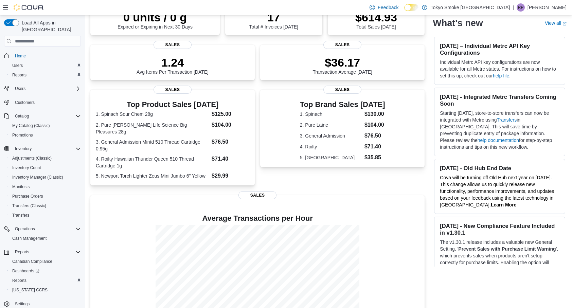
scroll to position [103, 0]
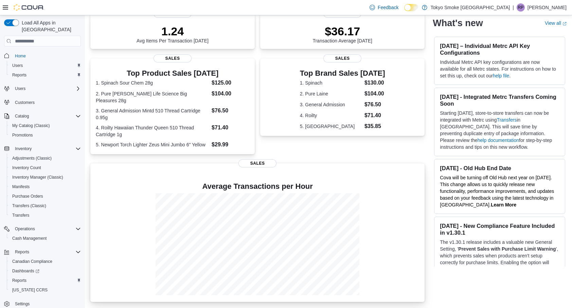
click at [131, 264] on div at bounding box center [258, 244] width 324 height 102
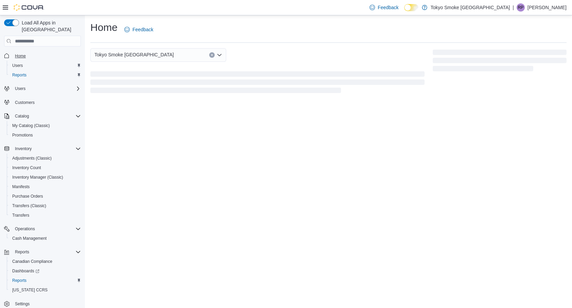
click at [20, 53] on span "Home" at bounding box center [20, 55] width 11 height 5
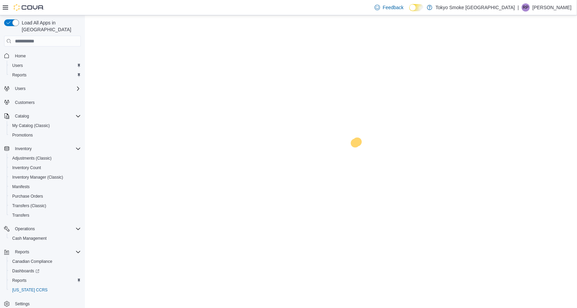
scroll to position [4, 0]
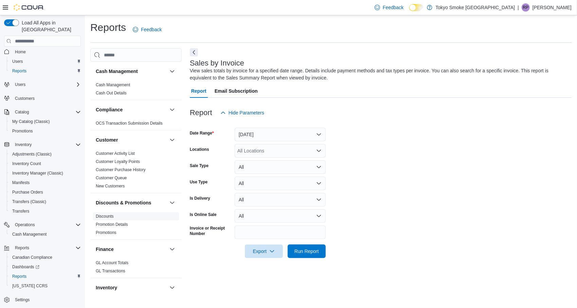
click at [111, 216] on link "Discounts" at bounding box center [105, 216] width 18 height 5
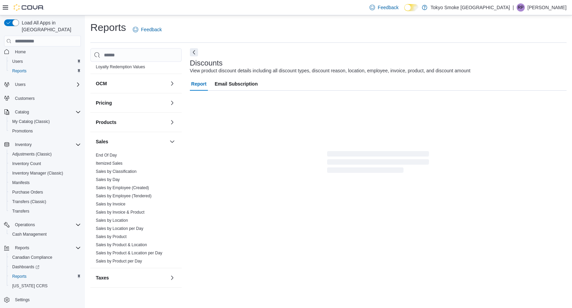
scroll to position [5, 0]
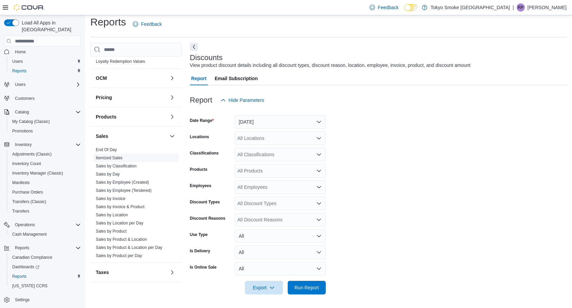
click at [102, 156] on link "Itemized Sales" at bounding box center [109, 158] width 27 height 5
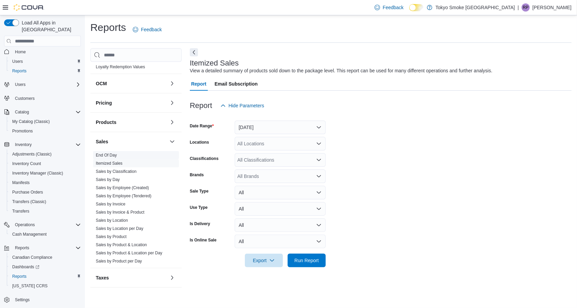
click at [103, 153] on link "End Of Day" at bounding box center [106, 155] width 21 height 5
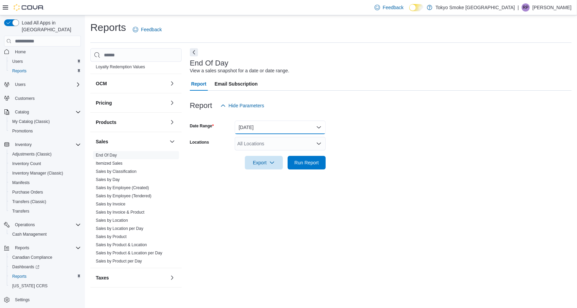
click at [296, 132] on button "Today" at bounding box center [280, 128] width 91 height 14
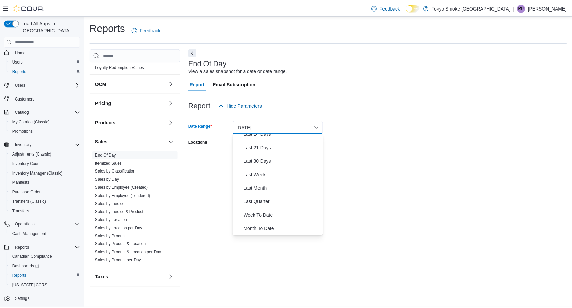
scroll to position [89, 0]
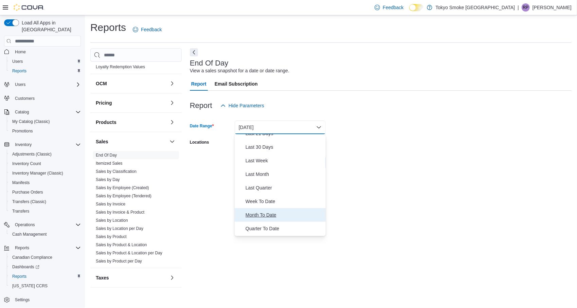
click at [296, 215] on span "Month To Date" at bounding box center [284, 215] width 77 height 8
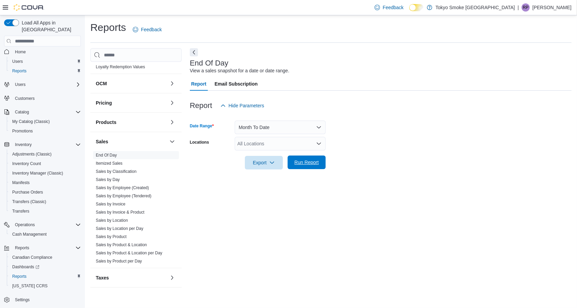
click at [316, 167] on span "Run Report" at bounding box center [307, 163] width 30 height 14
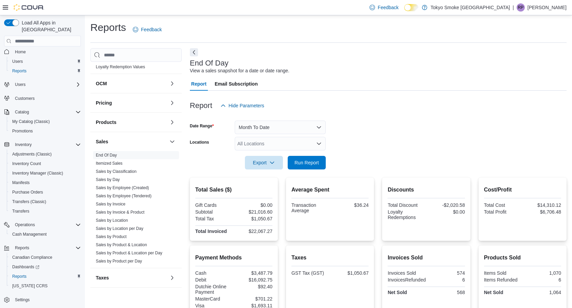
click at [466, 42] on div "Reports Feedback" at bounding box center [328, 32] width 477 height 22
click at [319, 125] on button "Month To Date" at bounding box center [280, 128] width 91 height 14
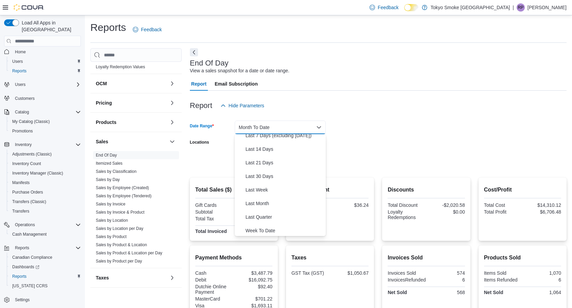
scroll to position [61, 0]
click at [294, 175] on span "Last 30 Days" at bounding box center [284, 175] width 77 height 8
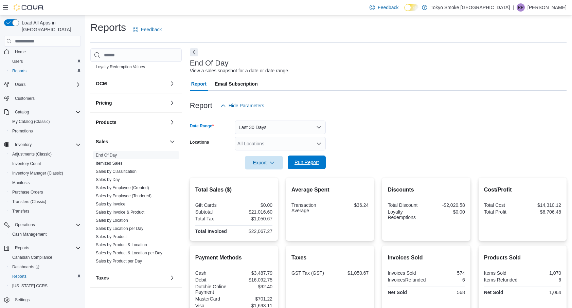
click at [313, 163] on span "Run Report" at bounding box center [307, 162] width 24 height 7
click at [317, 130] on button "Last 30 Days" at bounding box center [280, 128] width 91 height 14
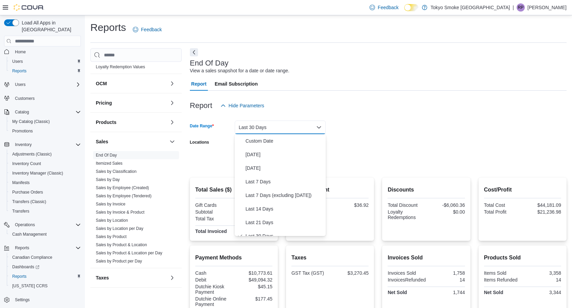
scroll to position [7, 0]
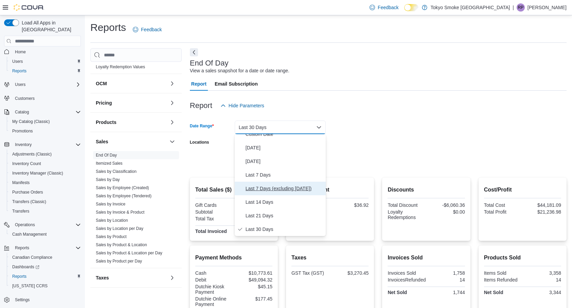
click at [310, 190] on span "Last 7 Days (excluding today)" at bounding box center [284, 189] width 77 height 8
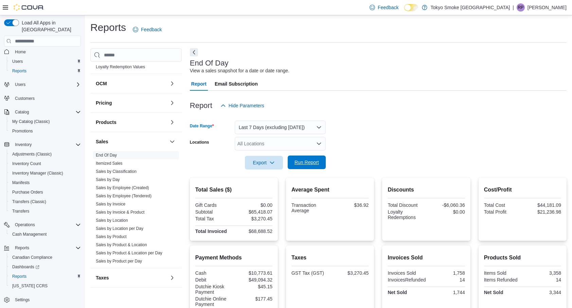
click at [317, 162] on span "Run Report" at bounding box center [307, 162] width 24 height 7
click at [324, 125] on button "Last 7 Days (excluding today)" at bounding box center [280, 128] width 91 height 14
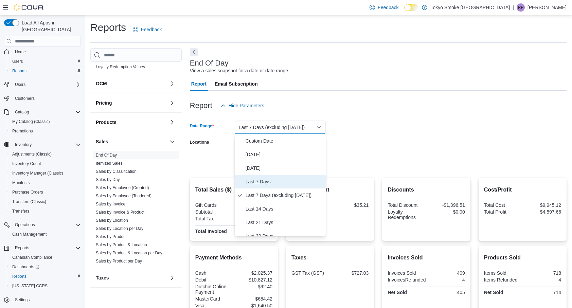
click at [298, 183] on span "Last 7 Days" at bounding box center [284, 182] width 77 height 8
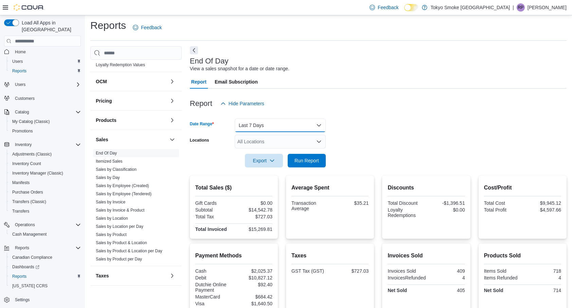
scroll to position [5, 0]
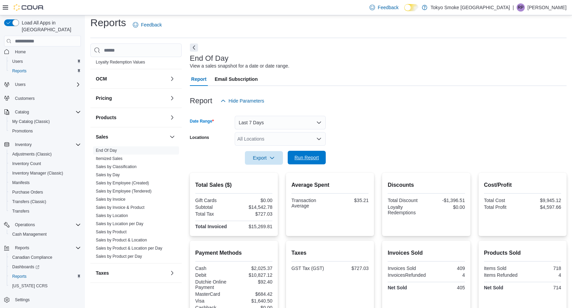
click at [309, 158] on span "Run Report" at bounding box center [307, 157] width 24 height 7
click at [316, 124] on button "Last 7 Days" at bounding box center [280, 123] width 91 height 14
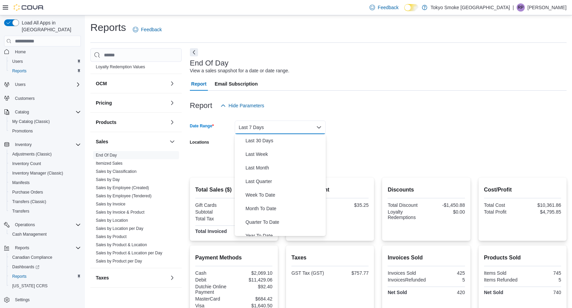
scroll to position [96, 0]
click at [289, 207] on span "Month To Date" at bounding box center [284, 208] width 77 height 8
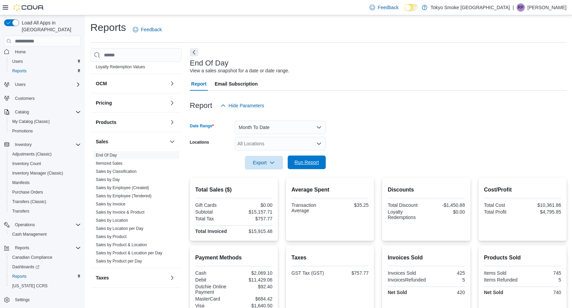
click at [313, 167] on span "Run Report" at bounding box center [307, 163] width 30 height 14
click at [319, 127] on button "Month To Date" at bounding box center [280, 128] width 91 height 14
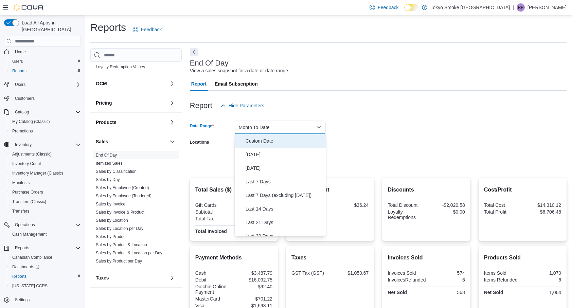
click at [298, 140] on span "Custom Date" at bounding box center [284, 141] width 77 height 8
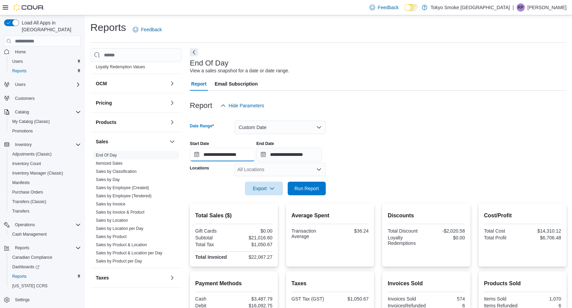
click at [197, 155] on input "**********" at bounding box center [222, 155] width 65 height 14
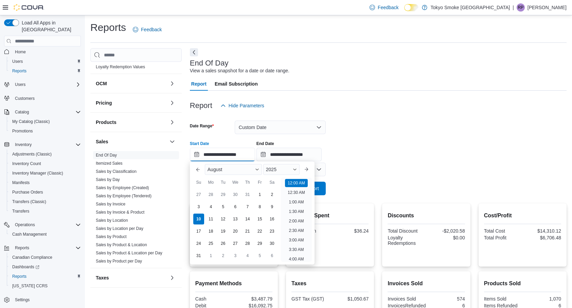
scroll to position [21, 0]
click at [237, 172] on div "August" at bounding box center [233, 169] width 57 height 11
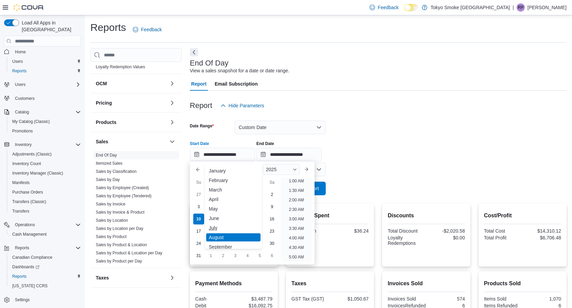
click at [226, 230] on div "July" at bounding box center [233, 228] width 54 height 8
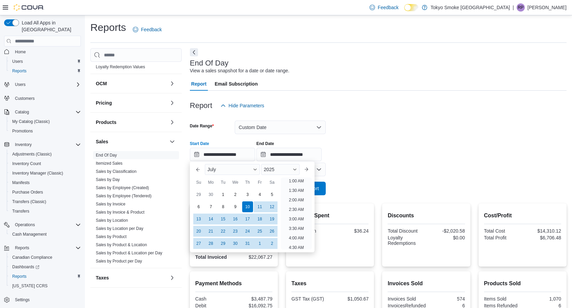
scroll to position [1, 0]
click at [223, 195] on div "1" at bounding box center [223, 195] width 12 height 12
click at [300, 182] on li "12:00 AM" at bounding box center [296, 182] width 23 height 8
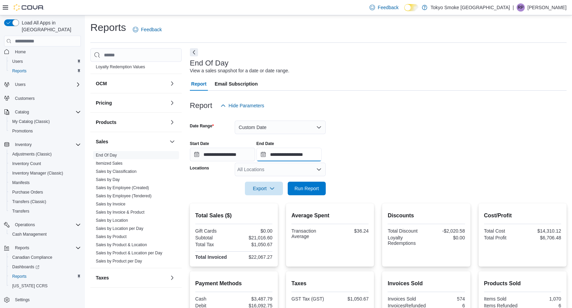
click at [271, 156] on input "**********" at bounding box center [289, 155] width 65 height 14
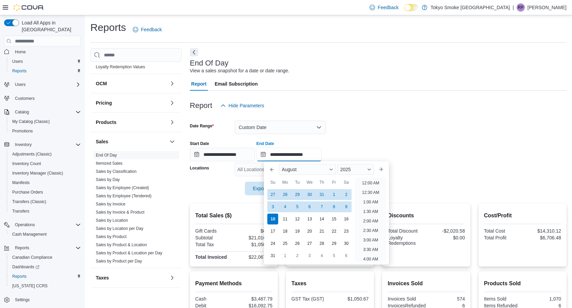
scroll to position [374, 0]
click at [333, 171] on span "Button. Open the month selector. August is currently selected." at bounding box center [331, 170] width 4 height 4
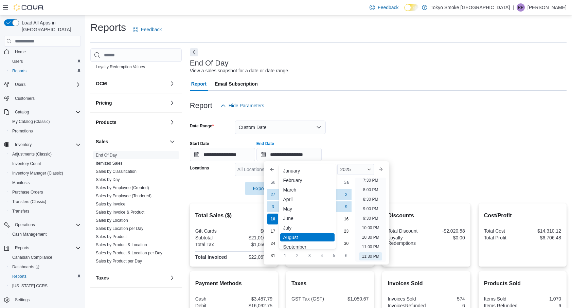
click at [310, 171] on div "January" at bounding box center [307, 171] width 54 height 8
type input "**********"
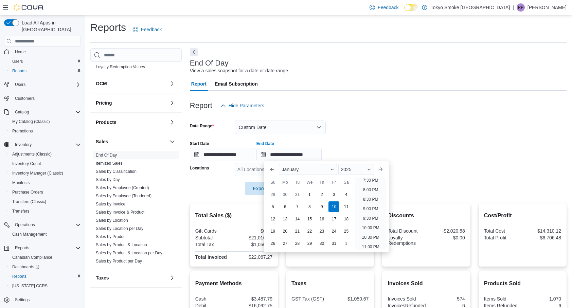
click at [318, 169] on div "January" at bounding box center [308, 169] width 58 height 11
click at [301, 228] on div "July" at bounding box center [307, 228] width 55 height 8
click at [323, 207] on div "10" at bounding box center [322, 207] width 12 height 12
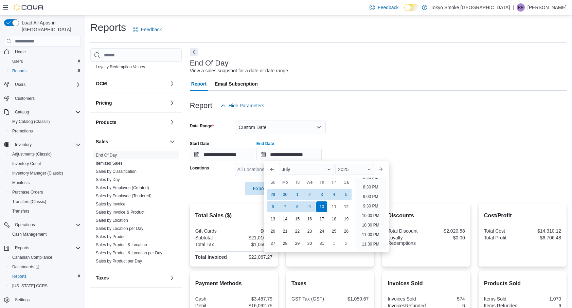
click at [372, 243] on li "11:30 PM" at bounding box center [370, 244] width 23 height 8
type input "**********"
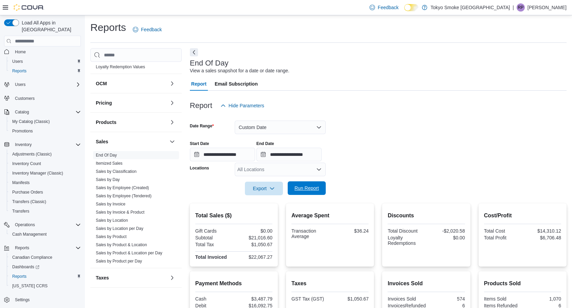
click at [318, 184] on span "Run Report" at bounding box center [307, 189] width 30 height 14
click at [204, 155] on input "**********" at bounding box center [222, 155] width 65 height 14
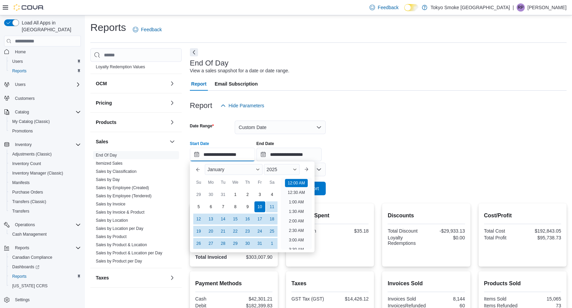
scroll to position [21, 0]
click at [239, 174] on div "January" at bounding box center [234, 169] width 58 height 11
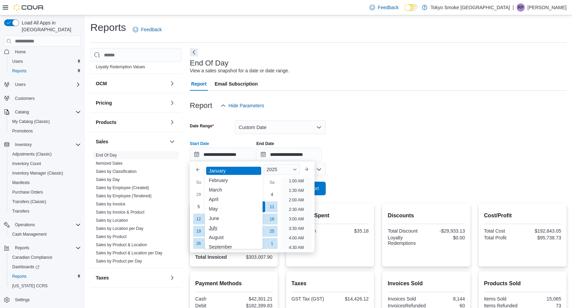
click at [226, 230] on div "July" at bounding box center [233, 228] width 55 height 8
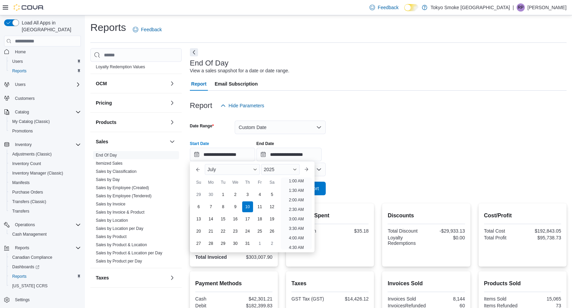
scroll to position [1, 0]
click at [223, 195] on div "1" at bounding box center [223, 195] width 12 height 12
type input "**********"
click at [368, 166] on form "**********" at bounding box center [378, 154] width 377 height 83
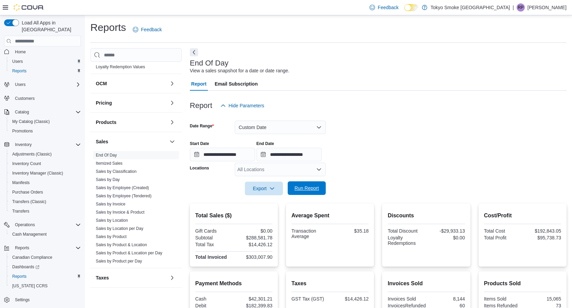
click at [313, 193] on span "Run Report" at bounding box center [307, 189] width 30 height 14
